Goal: Task Accomplishment & Management: Manage account settings

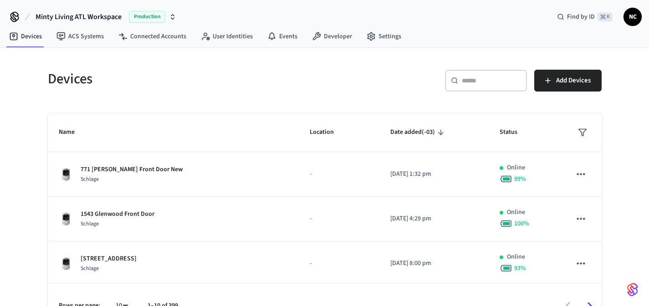
click at [502, 88] on div "​ ​" at bounding box center [486, 81] width 82 height 22
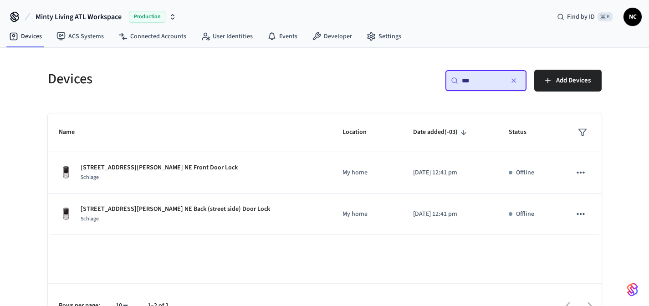
scroll to position [21, 0]
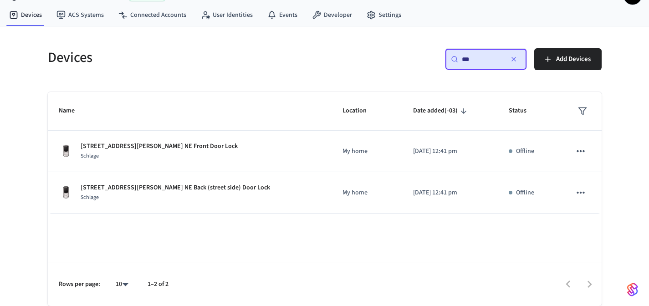
type input "**"
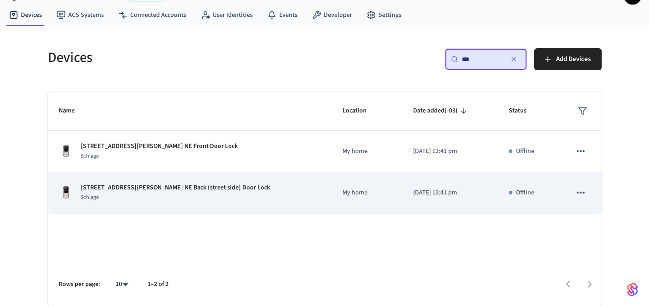
click at [263, 179] on td "[STREET_ADDRESS][PERSON_NAME] NE Back (street side) Door Lock Schlage" at bounding box center [190, 192] width 284 height 41
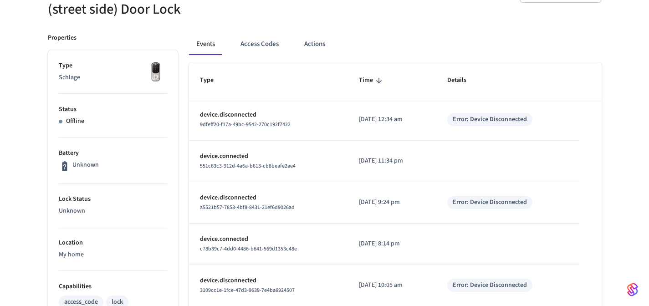
scroll to position [108, 0]
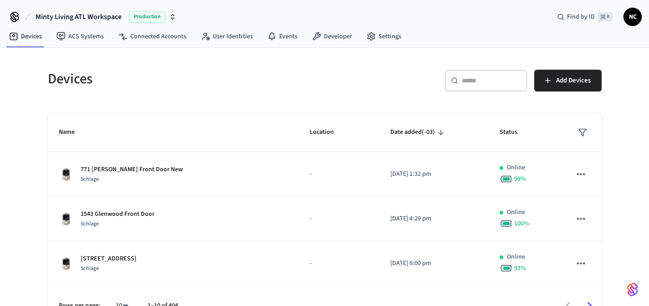
click at [474, 76] on div "​ ​" at bounding box center [486, 81] width 82 height 22
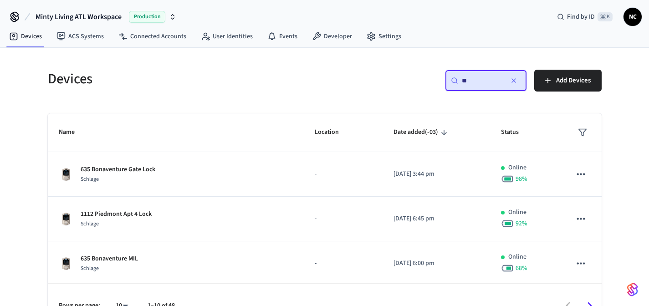
type input "*"
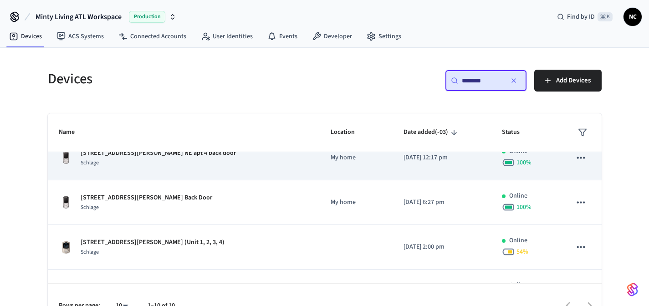
scroll to position [107, 0]
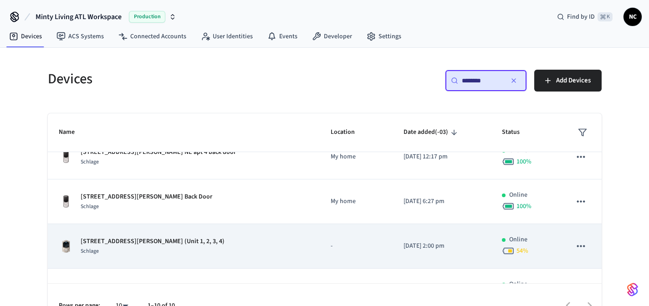
type input "********"
click at [320, 255] on td "-" at bounding box center [356, 246] width 73 height 45
click at [465, 244] on p "[DATE] 2:00 pm" at bounding box center [441, 246] width 76 height 10
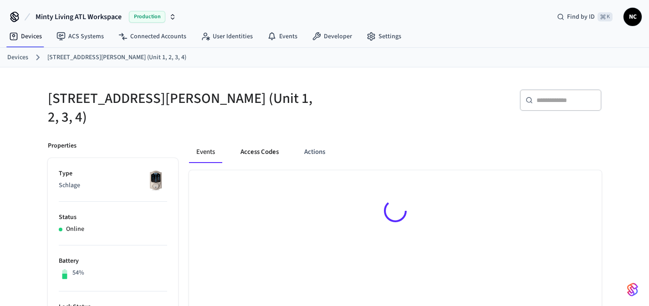
click at [269, 141] on button "Access Codes" at bounding box center [259, 152] width 53 height 22
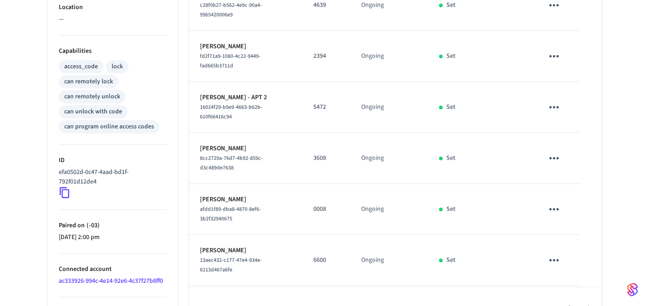
scroll to position [360, 0]
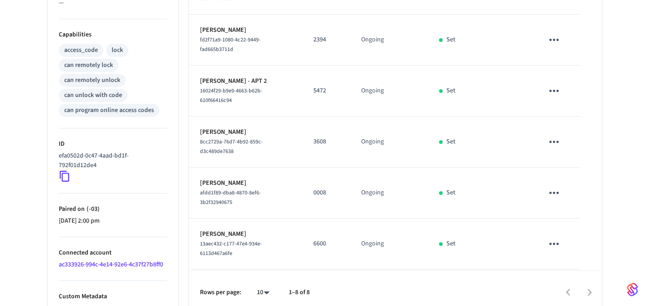
click at [582, 282] on div at bounding box center [460, 292] width 282 height 21
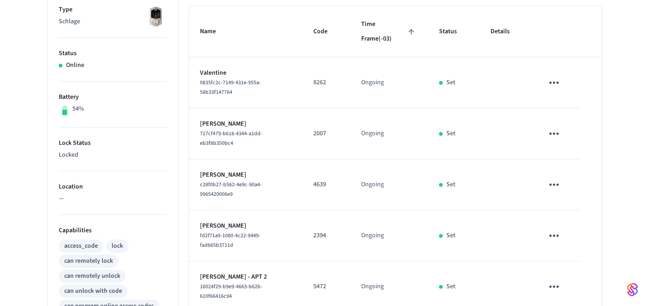
scroll to position [129, 0]
